Goal: Task Accomplishment & Management: Use online tool/utility

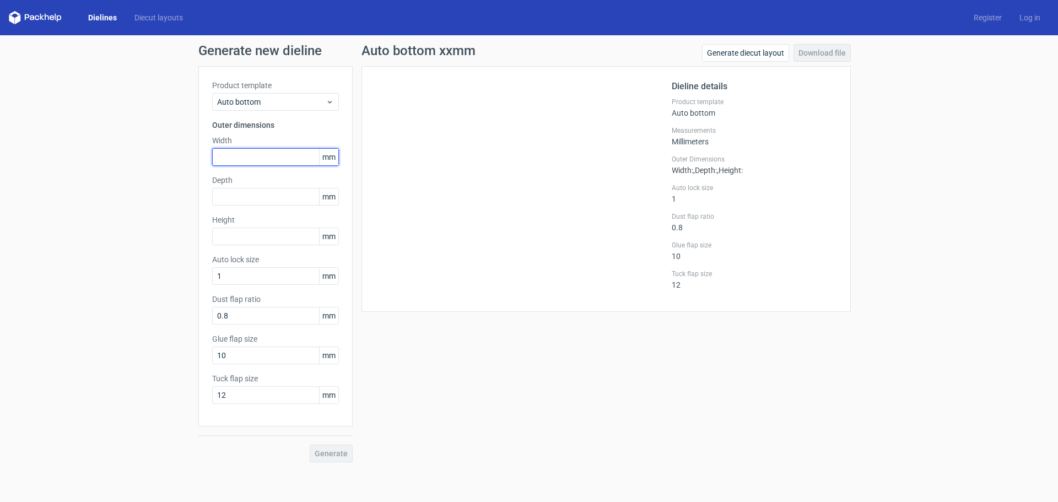
click at [253, 155] on input "text" at bounding box center [275, 157] width 127 height 18
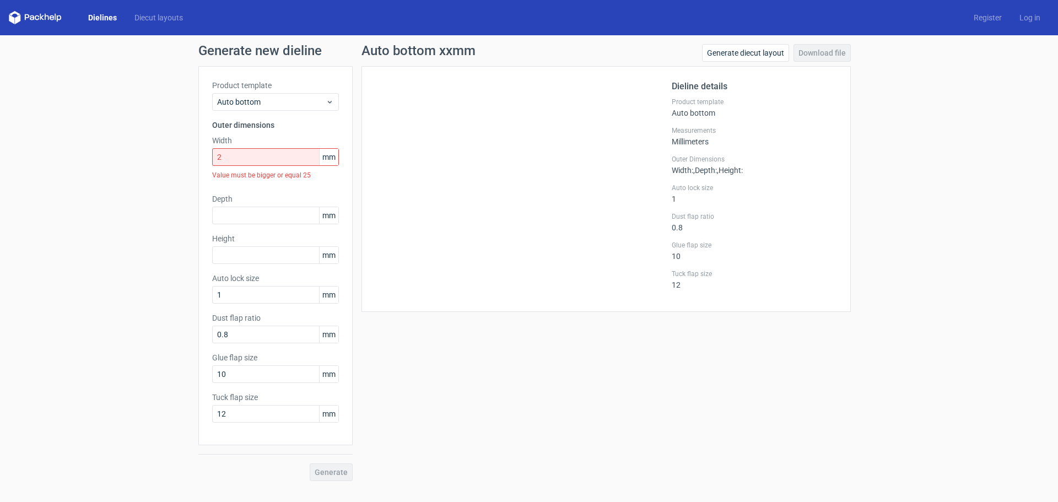
click at [448, 264] on div at bounding box center [523, 189] width 296 height 218
click at [239, 158] on input "2" at bounding box center [275, 157] width 127 height 18
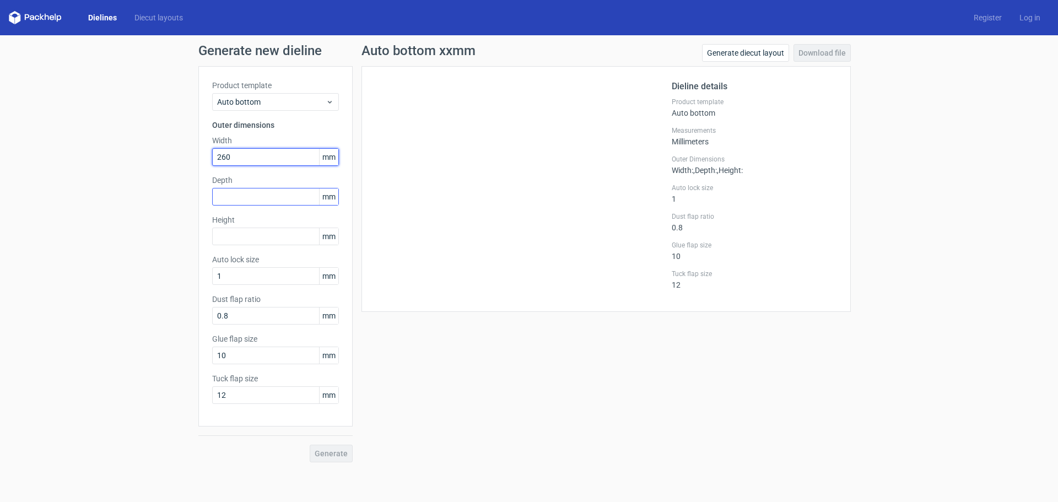
type input "260"
click at [247, 197] on input "text" at bounding box center [275, 197] width 127 height 18
type input "260"
click at [243, 241] on input "text" at bounding box center [275, 237] width 127 height 18
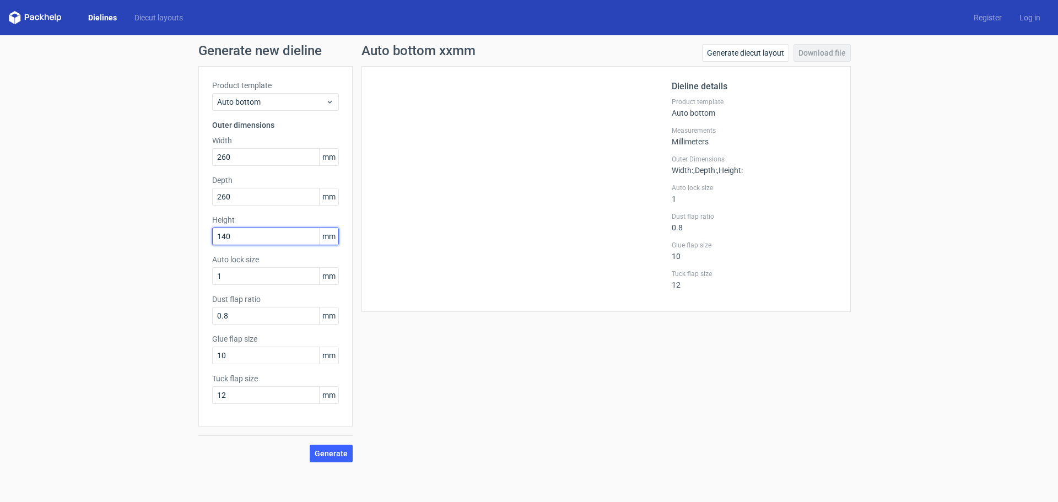
type input "140"
click at [414, 238] on div at bounding box center [523, 189] width 296 height 218
click at [325, 453] on span "Generate" at bounding box center [331, 454] width 33 height 8
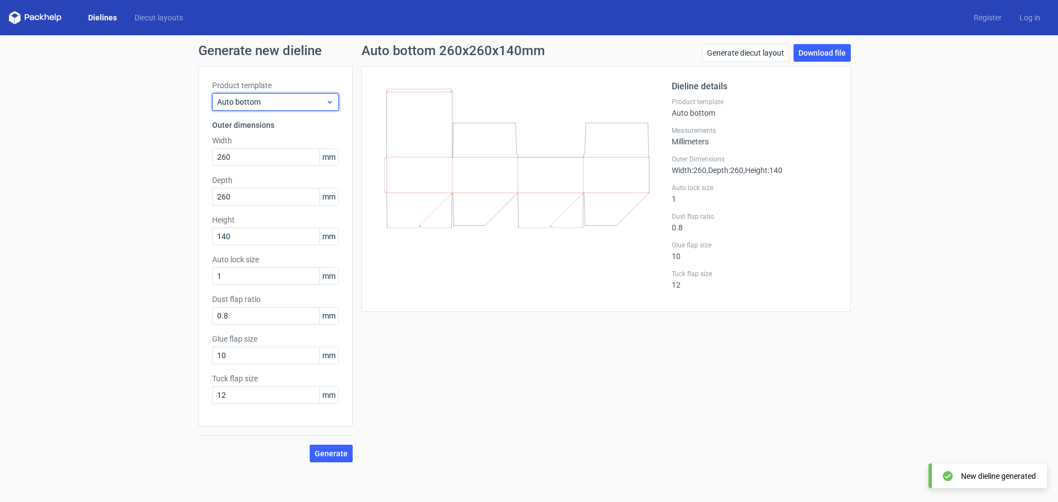
click at [287, 98] on span "Auto bottom" at bounding box center [271, 101] width 109 height 11
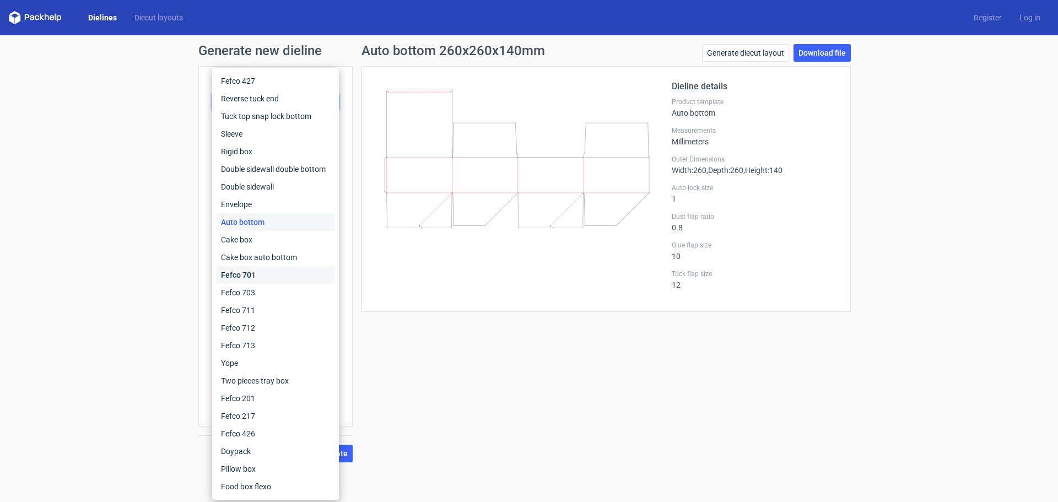
click at [248, 272] on div "Fefco 701" at bounding box center [276, 275] width 118 height 18
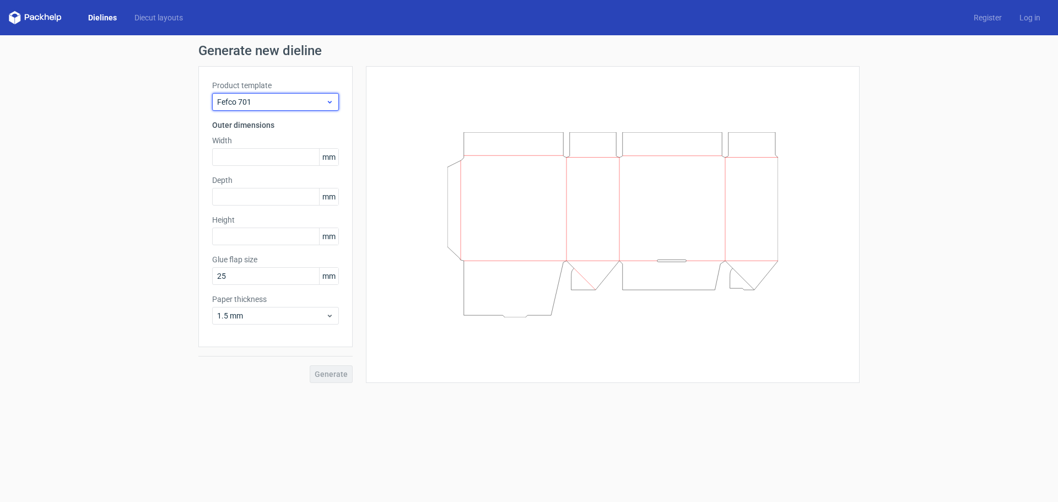
click at [263, 105] on span "Fefco 701" at bounding box center [271, 101] width 109 height 11
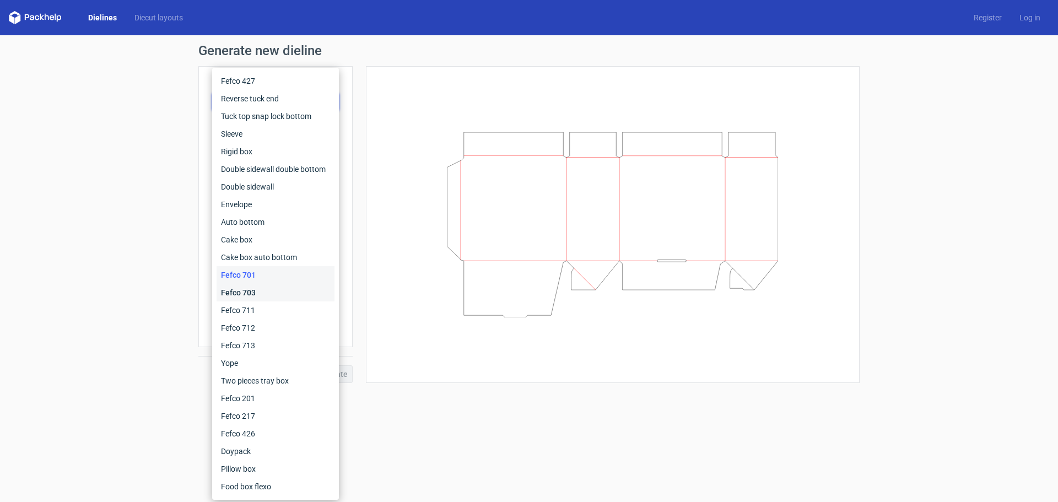
click at [263, 289] on div "Fefco 703" at bounding box center [276, 293] width 118 height 18
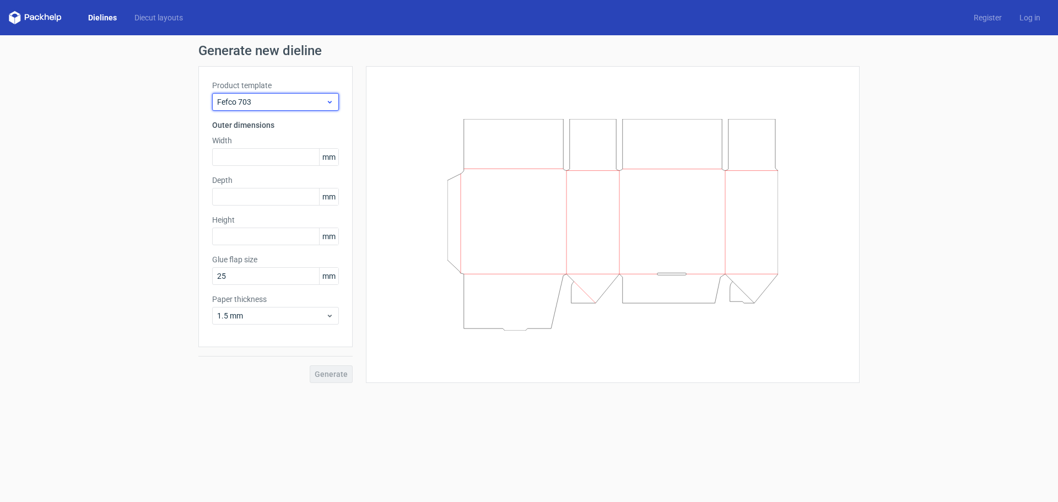
click at [275, 106] on span "Fefco 703" at bounding box center [271, 101] width 109 height 11
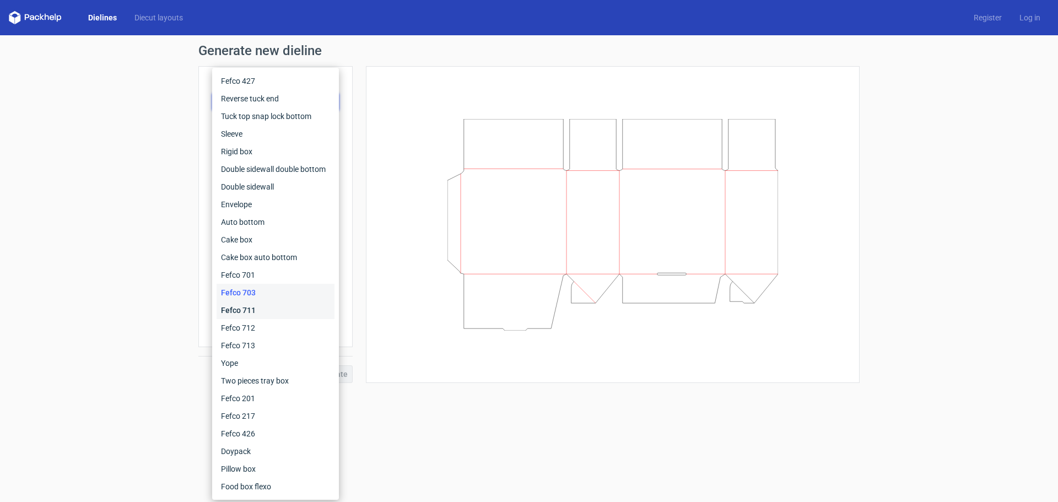
click at [244, 306] on div "Fefco 711" at bounding box center [276, 310] width 118 height 18
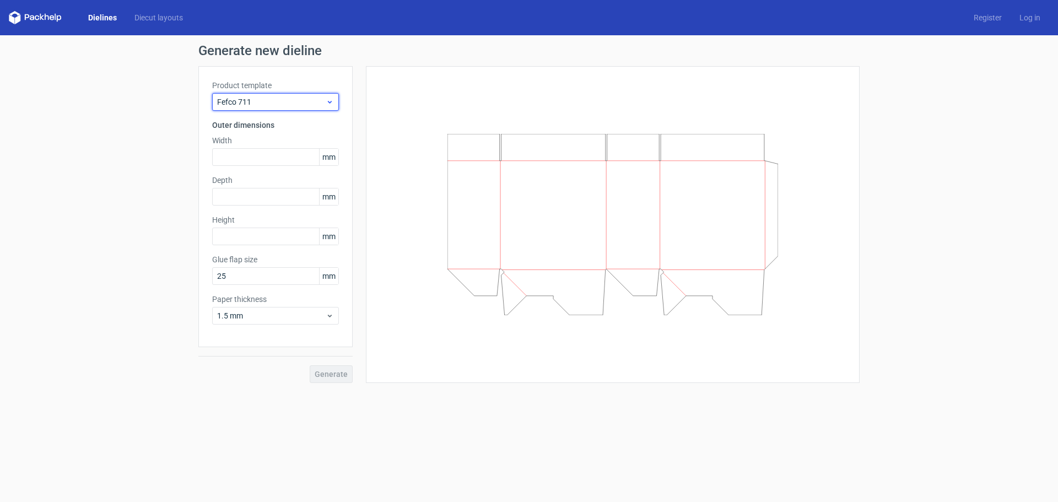
click at [267, 105] on span "Fefco 711" at bounding box center [271, 101] width 109 height 11
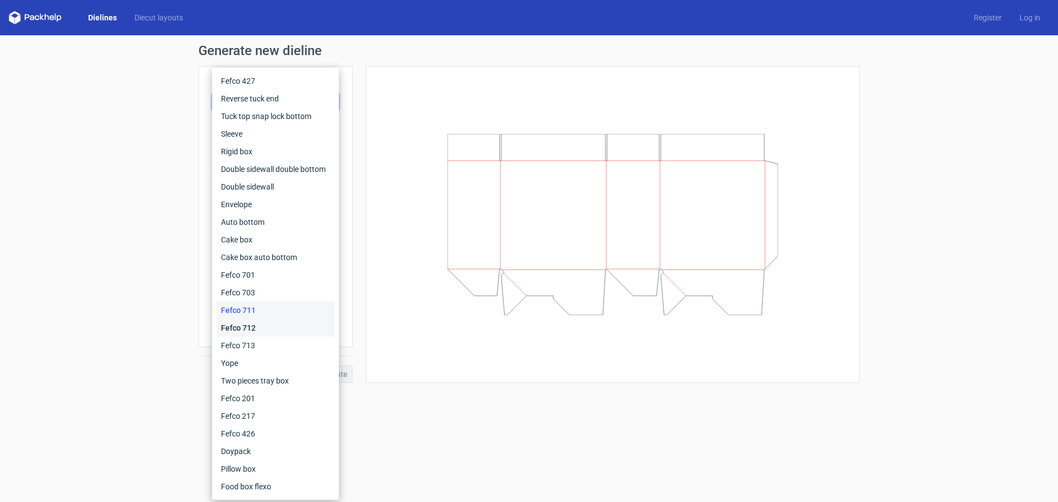
click at [255, 329] on div "Fefco 712" at bounding box center [276, 328] width 118 height 18
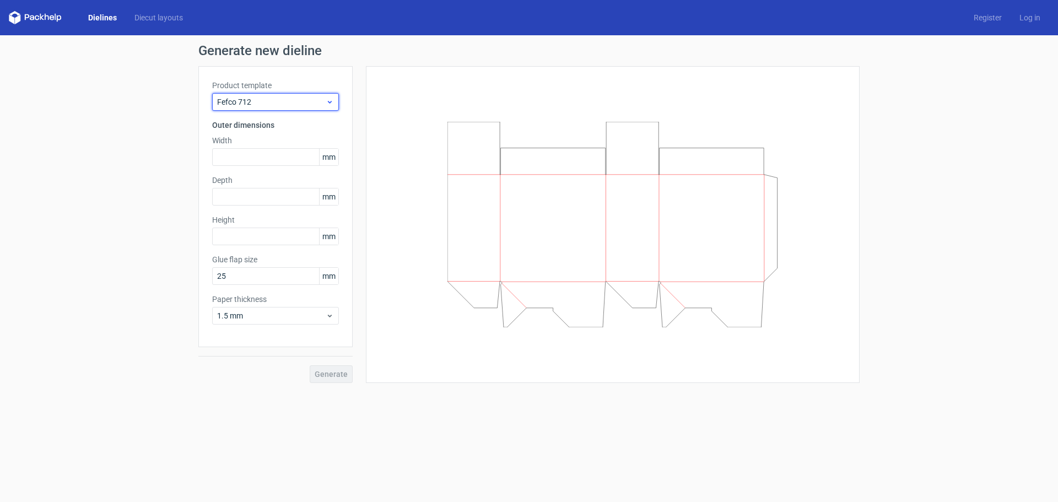
click at [260, 108] on div "Fefco 712" at bounding box center [275, 102] width 127 height 18
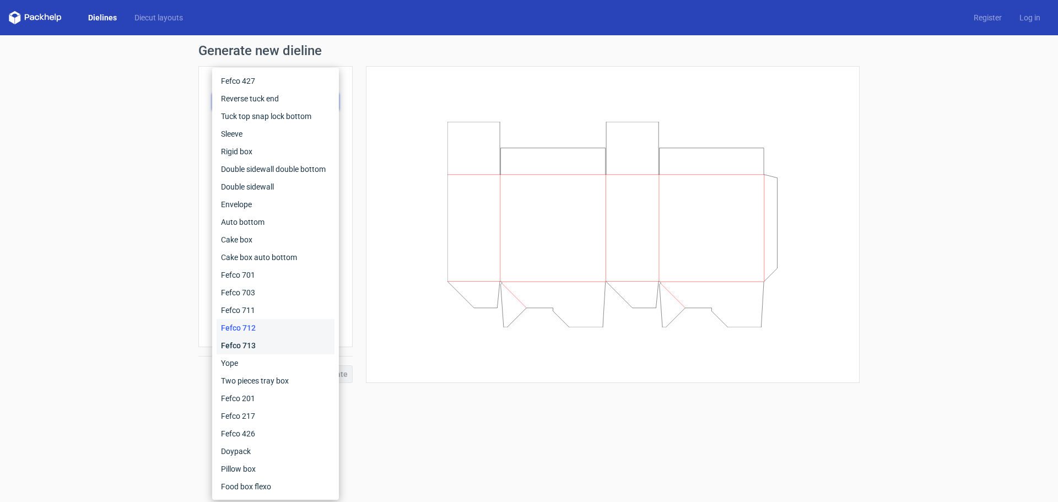
click at [253, 341] on div "Fefco 713" at bounding box center [276, 346] width 118 height 18
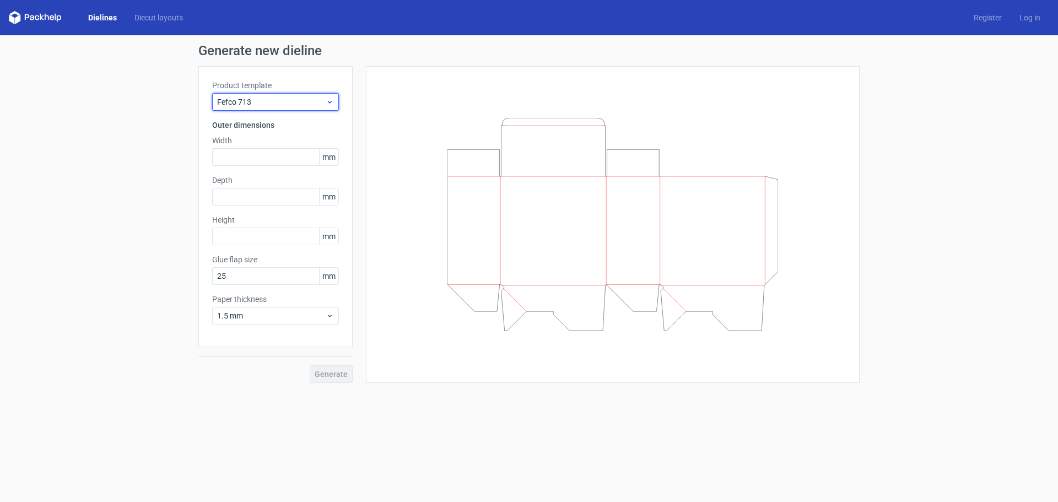
click at [289, 101] on span "Fefco 713" at bounding box center [271, 101] width 109 height 11
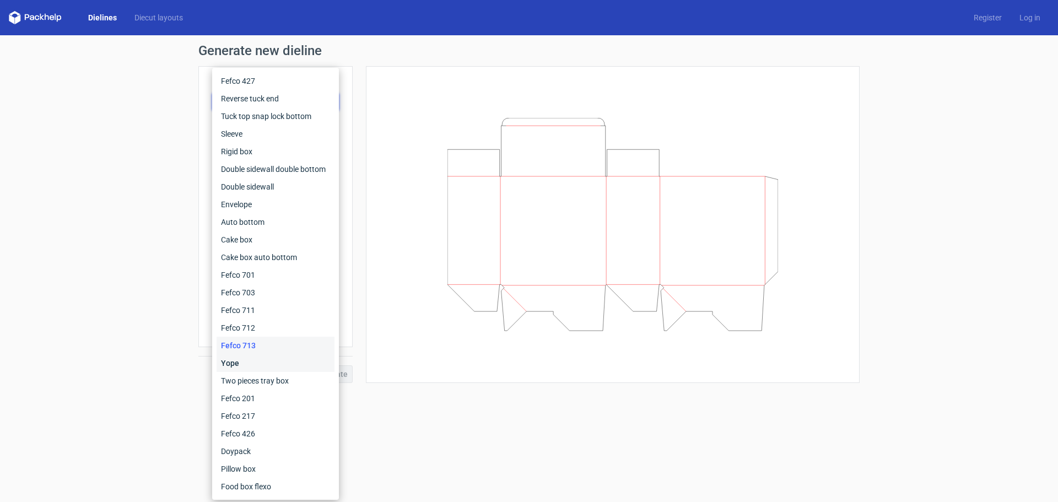
click at [252, 368] on div "Yope" at bounding box center [276, 363] width 118 height 18
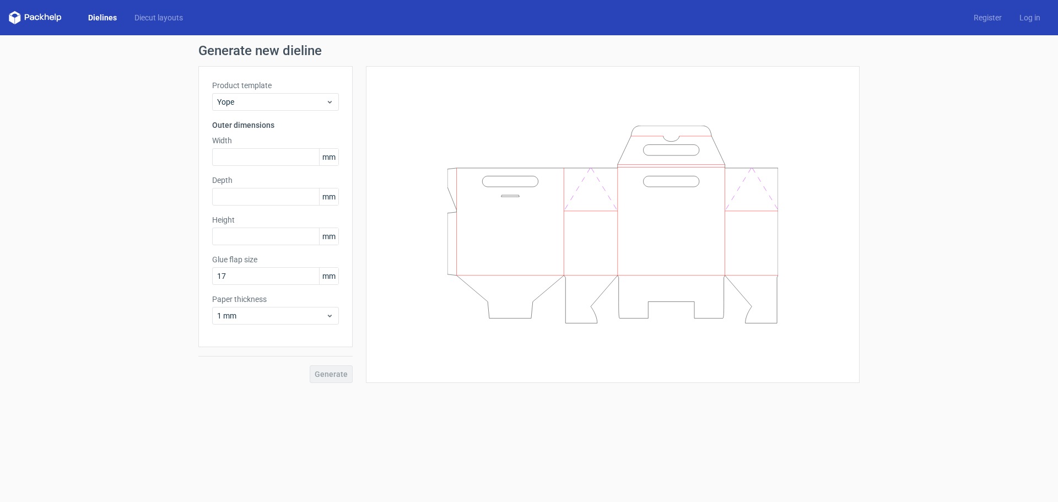
click at [539, 195] on icon at bounding box center [612, 224] width 331 height 197
click at [35, 14] on icon at bounding box center [35, 17] width 53 height 13
click at [116, 14] on link "Dielines" at bounding box center [102, 17] width 46 height 11
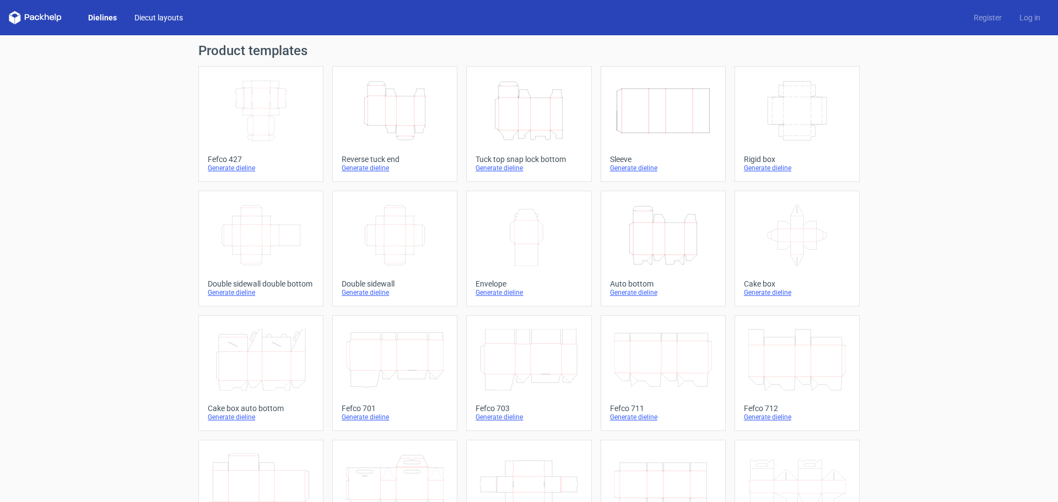
click at [159, 18] on link "Diecut layouts" at bounding box center [159, 17] width 66 height 11
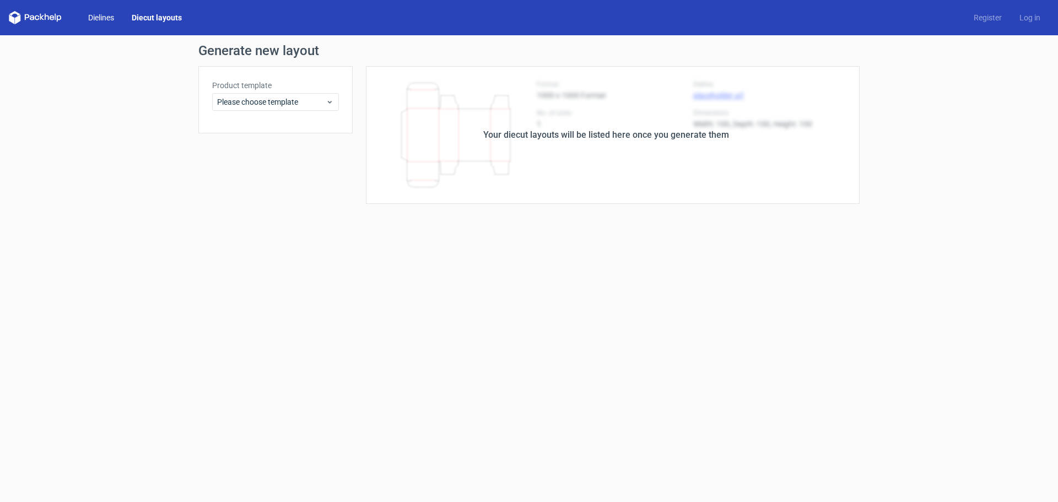
click at [111, 14] on link "Dielines" at bounding box center [101, 17] width 44 height 11
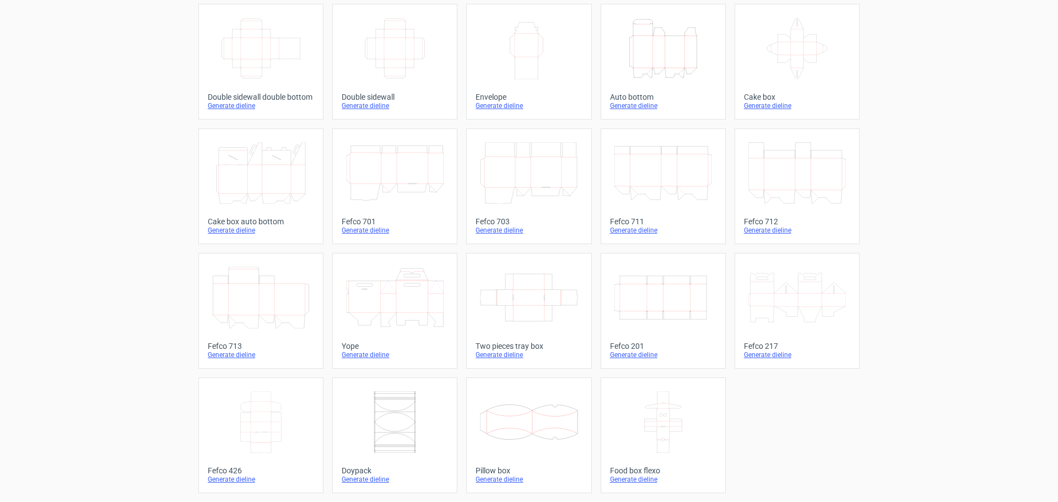
scroll to position [187, 0]
click at [639, 287] on icon "Width Depth Height" at bounding box center [663, 298] width 98 height 62
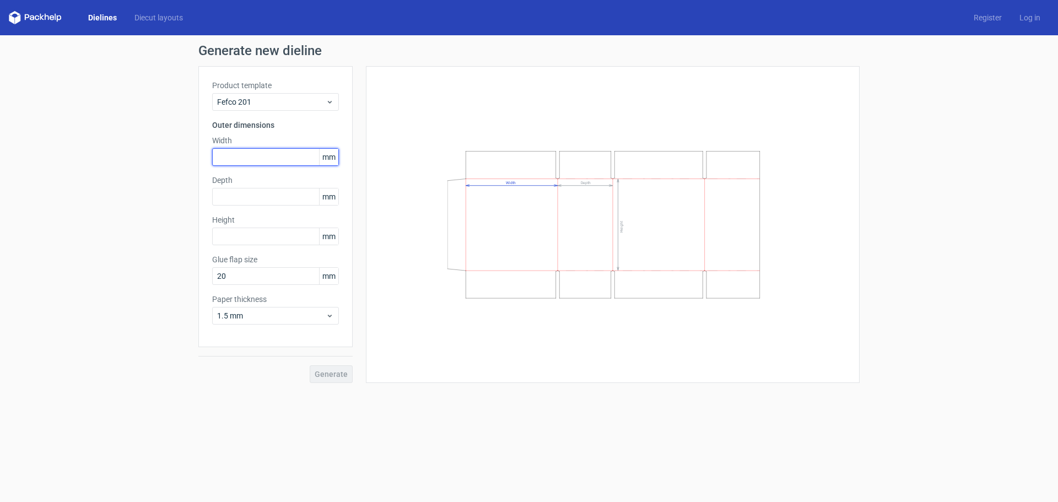
click at [265, 159] on input "text" at bounding box center [275, 157] width 127 height 18
type input "260"
click at [246, 237] on input "text" at bounding box center [275, 237] width 127 height 18
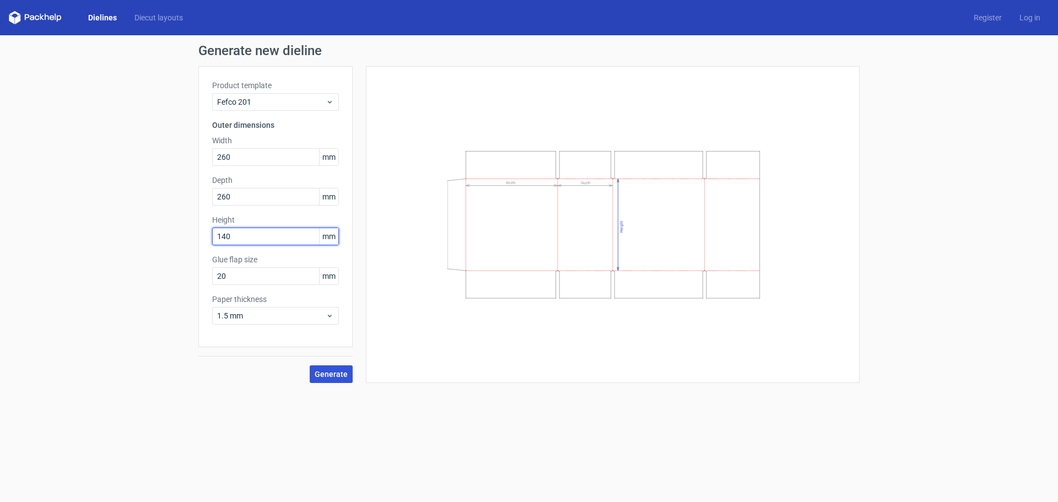
type input "140"
click at [327, 379] on button "Generate" at bounding box center [331, 374] width 43 height 18
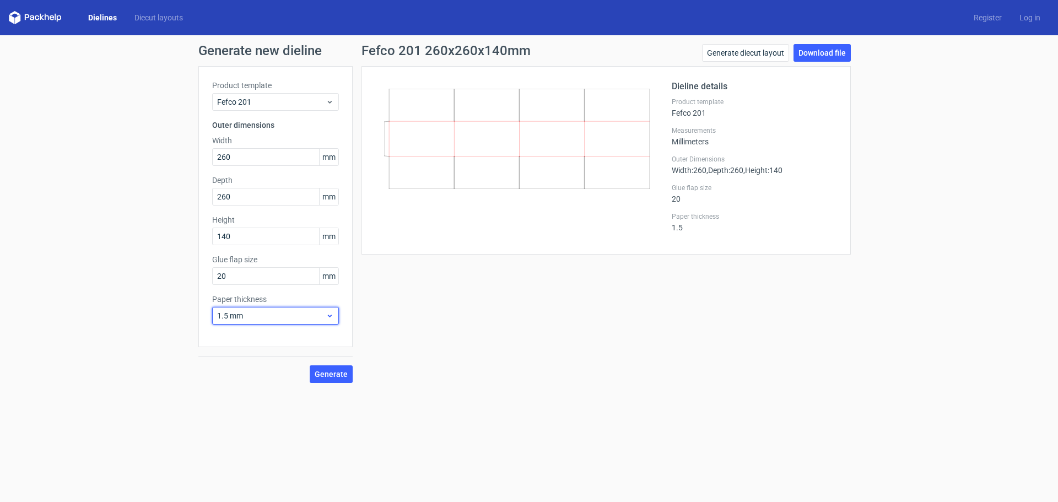
click at [314, 310] on span "1.5 mm" at bounding box center [271, 315] width 109 height 11
click at [285, 371] on div "1 mm" at bounding box center [276, 375] width 118 height 18
click at [329, 369] on button "Generate" at bounding box center [331, 374] width 43 height 18
click at [805, 62] on div "Generate diecut layout Download file" at bounding box center [776, 55] width 149 height 22
click at [521, 289] on div "Fefco 201 260x260x140mm Generate diecut layout Download file Dieline details Pr…" at bounding box center [606, 213] width 507 height 339
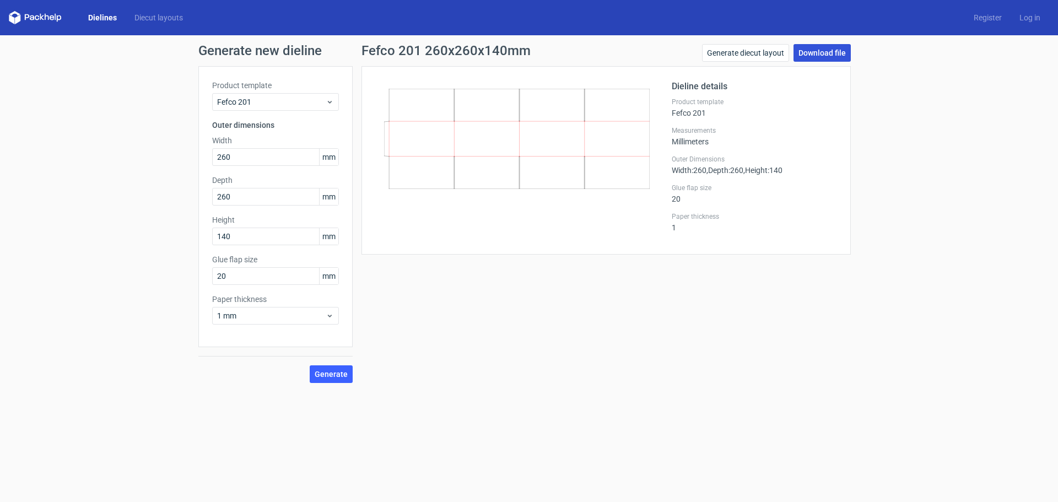
click at [829, 53] on link "Download file" at bounding box center [821, 53] width 57 height 18
click at [267, 279] on input "20" at bounding box center [275, 276] width 127 height 18
type input "0"
click at [329, 374] on span "Generate" at bounding box center [331, 374] width 33 height 8
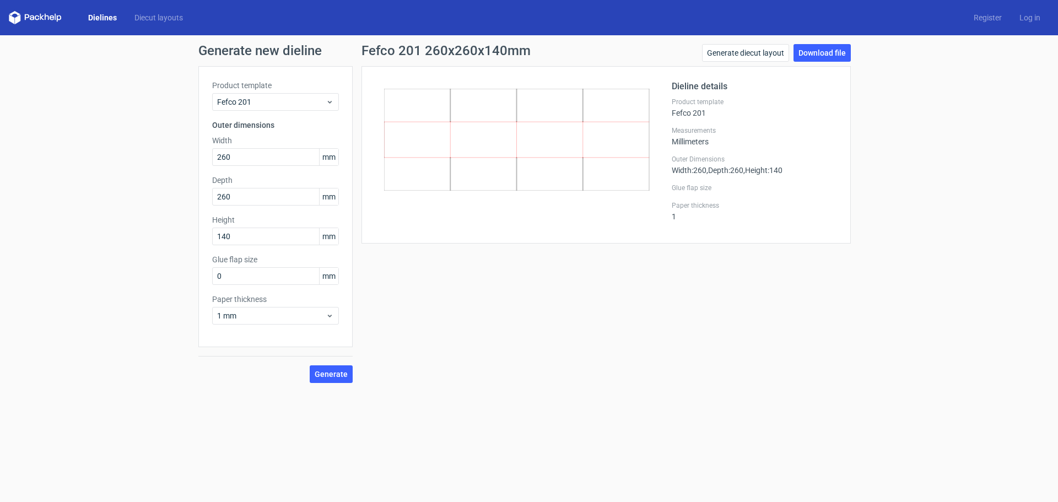
click at [93, 17] on link "Dielines" at bounding box center [102, 17] width 46 height 11
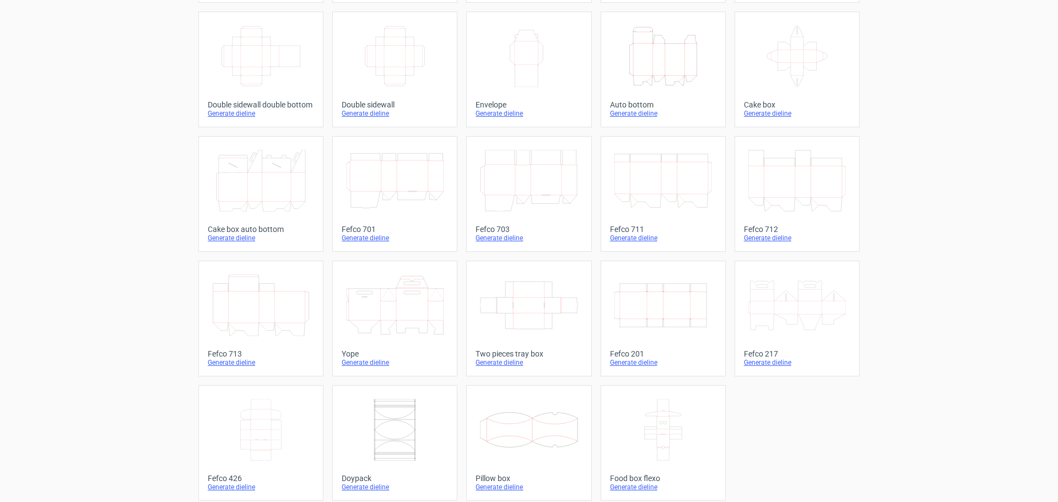
scroll to position [187, 0]
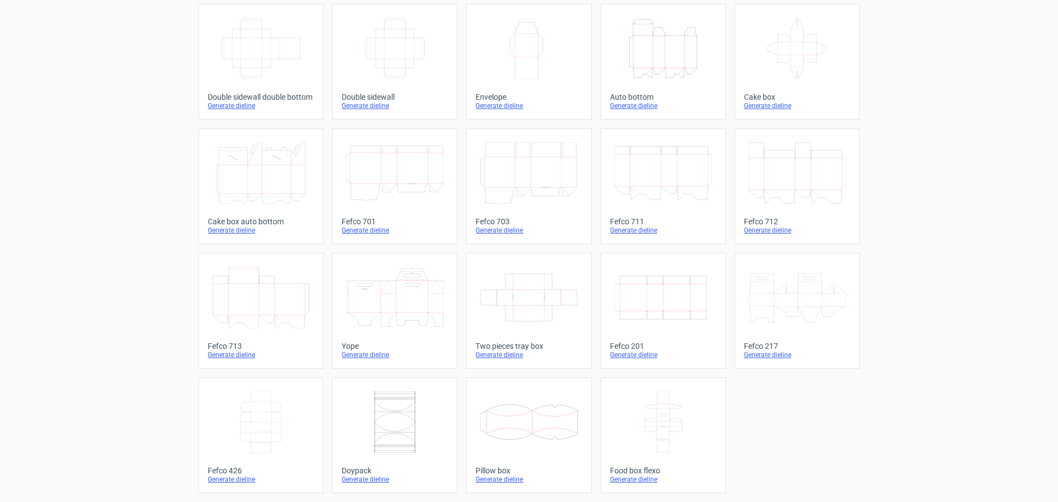
click at [677, 301] on icon "Width Depth Height" at bounding box center [663, 298] width 98 height 62
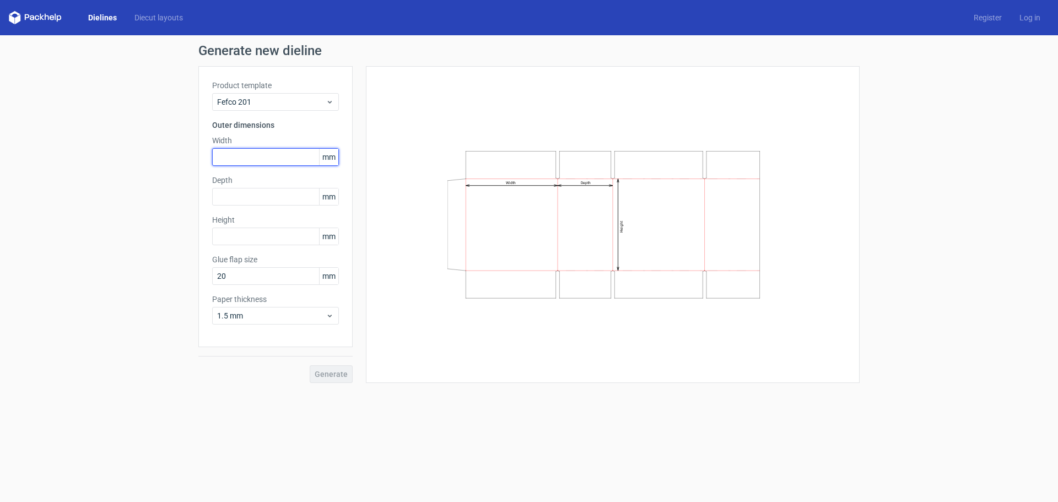
click at [252, 164] on input "text" at bounding box center [275, 157] width 127 height 18
type input "260"
click at [258, 198] on input "text" at bounding box center [275, 197] width 127 height 18
type input "260"
click at [256, 232] on input "text" at bounding box center [275, 237] width 127 height 18
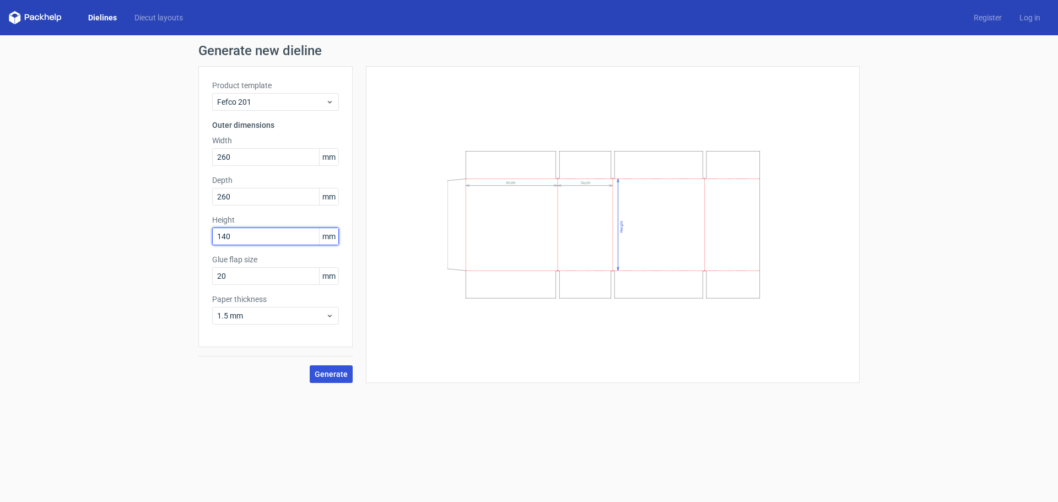
type input "140"
click at [318, 374] on span "Generate" at bounding box center [331, 374] width 33 height 8
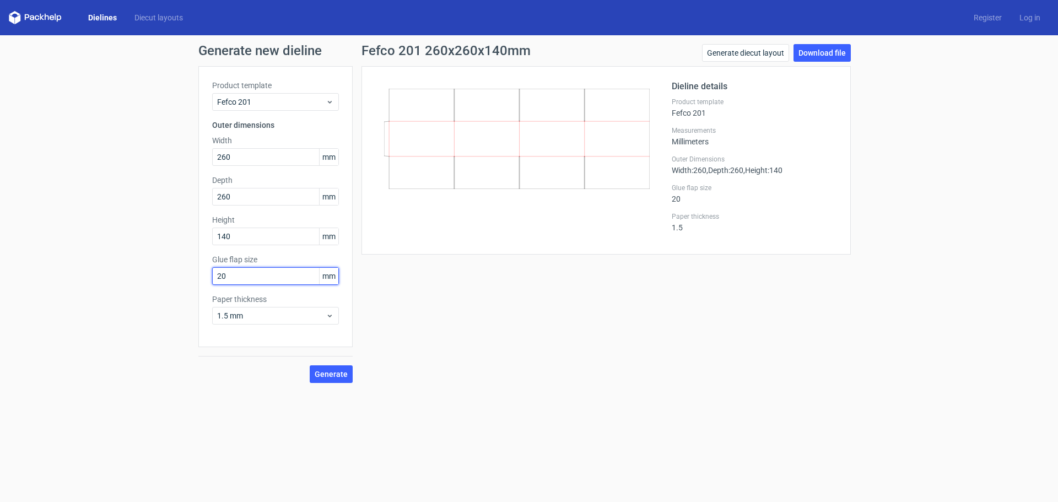
click at [235, 274] on input "20" at bounding box center [275, 276] width 127 height 18
